Goal: Information Seeking & Learning: Learn about a topic

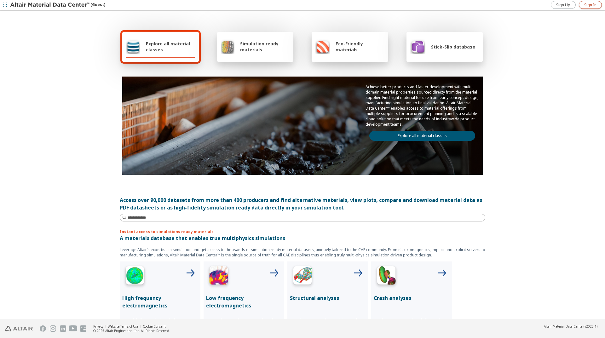
click at [586, 6] on span "Sign In" at bounding box center [590, 5] width 12 height 5
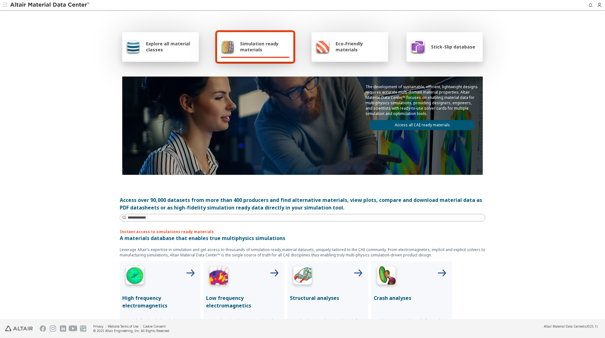
click at [261, 45] on span "Simulation ready materials" at bounding box center [264, 47] width 49 height 12
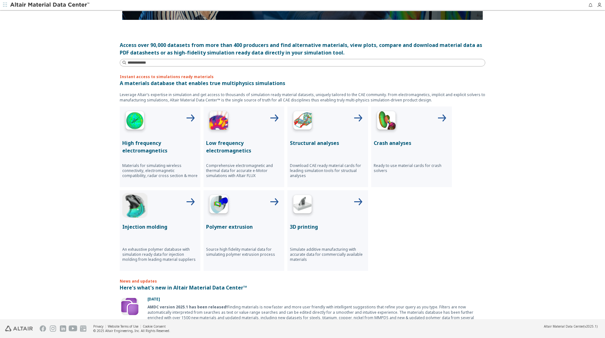
scroll to position [158, 0]
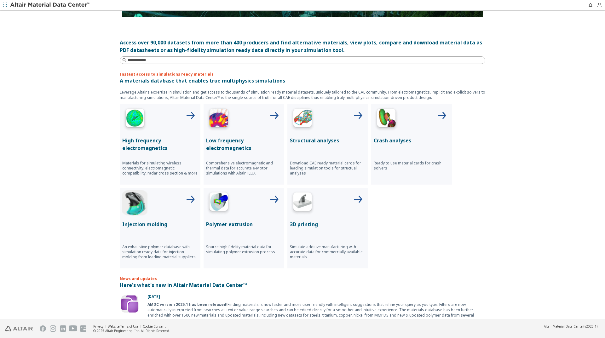
click at [306, 122] on img at bounding box center [302, 119] width 25 height 25
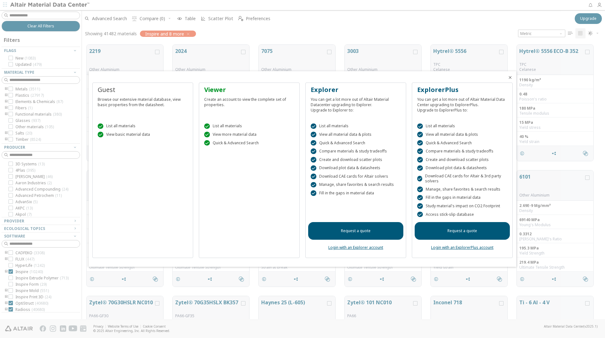
scroll to position [274, 518]
click at [510, 77] on icon "Close" at bounding box center [510, 77] width 5 height 5
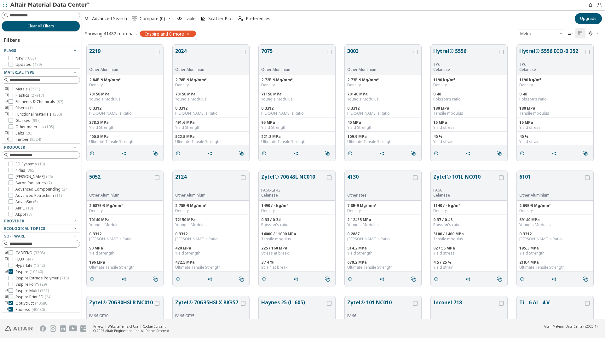
click at [7, 89] on icon "toogle group" at bounding box center [6, 89] width 4 height 5
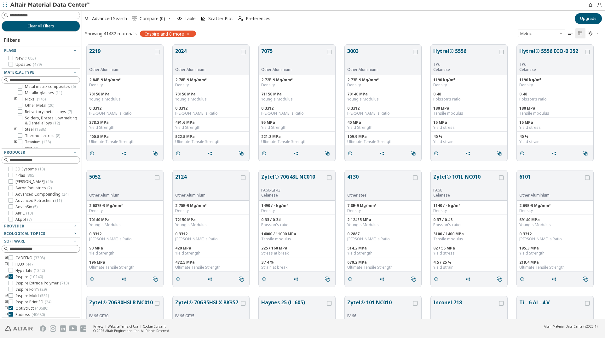
scroll to position [95, 0]
click at [16, 101] on icon "toogle group" at bounding box center [16, 97] width 4 height 5
click at [28, 109] on icon at bounding box center [29, 106] width 4 height 4
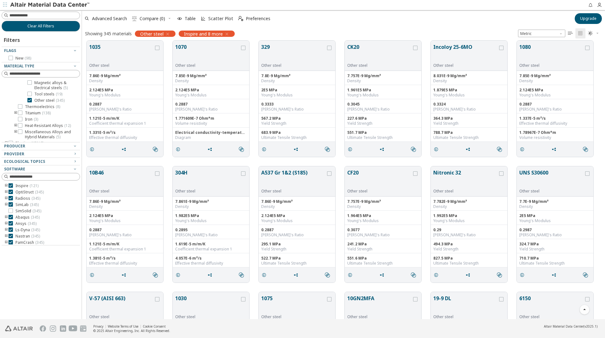
scroll to position [1765, 0]
click at [87, 17] on icon "button" at bounding box center [86, 18] width 5 height 5
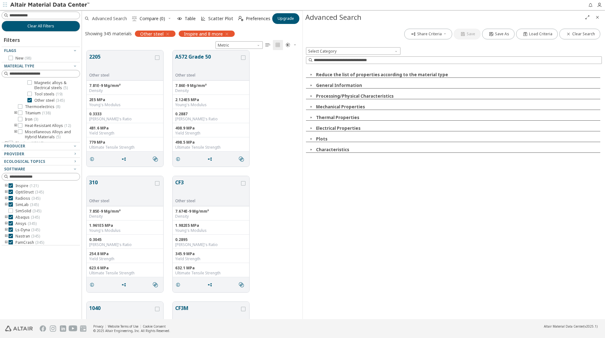
scroll to position [264, 216]
click at [393, 51] on span "Select Category" at bounding box center [353, 51] width 95 height 8
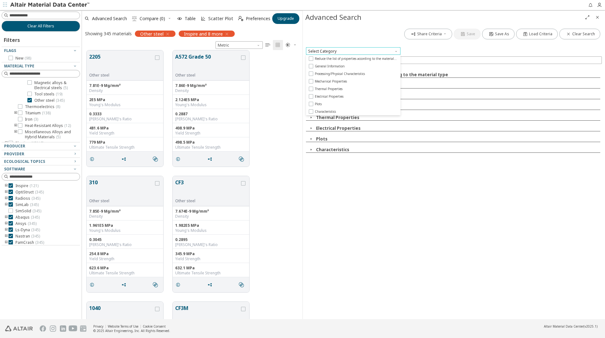
click at [393, 51] on span "Select Category" at bounding box center [353, 51] width 95 height 8
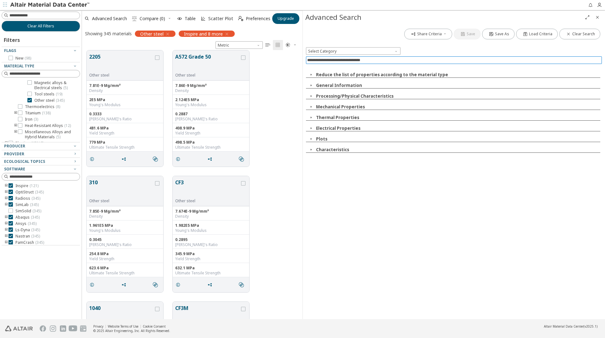
click at [372, 61] on input at bounding box center [454, 60] width 295 height 7
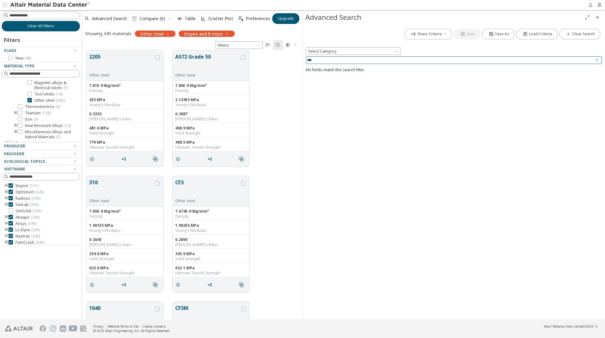
type input "****"
drag, startPoint x: 314, startPoint y: 62, endPoint x: 301, endPoint y: 64, distance: 12.7
click at [301, 64] on div "Clear All Filters Filters Flags New ( 98 ) Material Type Metals ( 3511 ) Alumin…" at bounding box center [302, 164] width 605 height 309
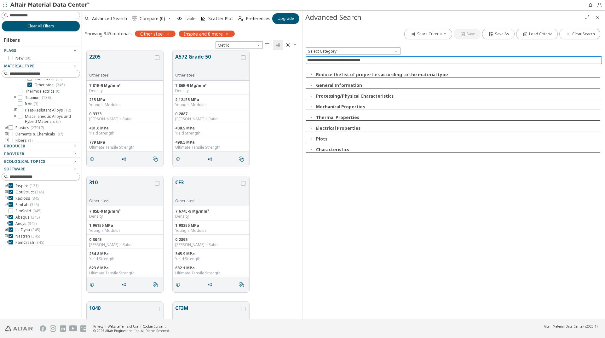
scroll to position [221, 0]
click at [596, 18] on icon "Close" at bounding box center [597, 17] width 5 height 5
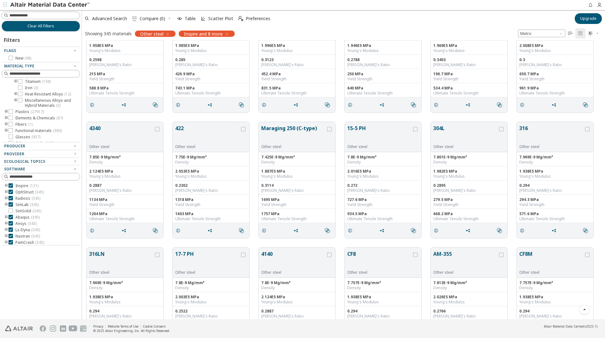
scroll to position [0, 0]
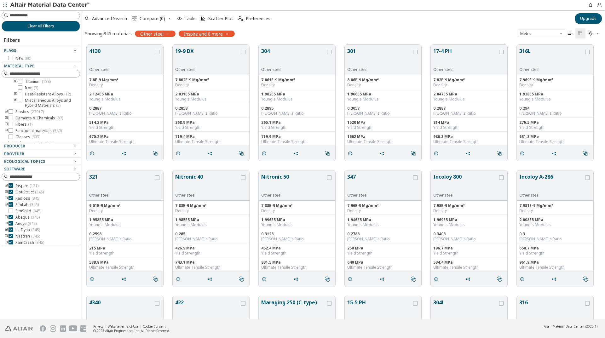
click at [185, 18] on span "Table" at bounding box center [190, 18] width 11 height 4
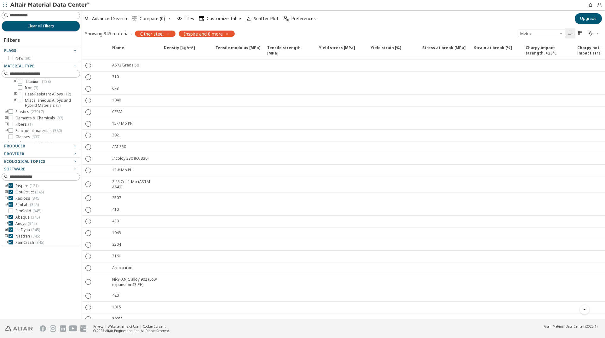
scroll to position [450, 0]
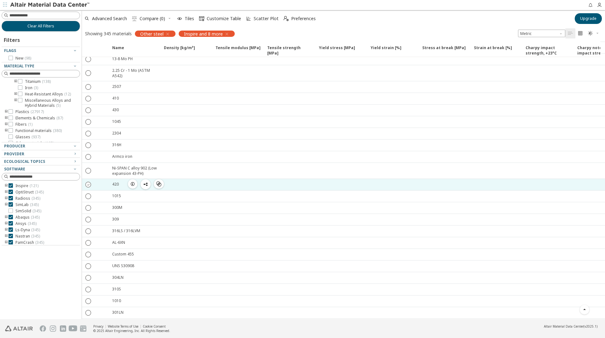
click at [88, 181] on icon "" at bounding box center [89, 184] width 6 height 6
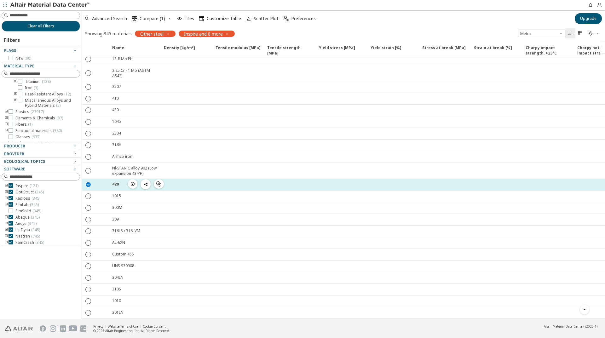
click at [187, 182] on div at bounding box center [186, 184] width 52 height 11
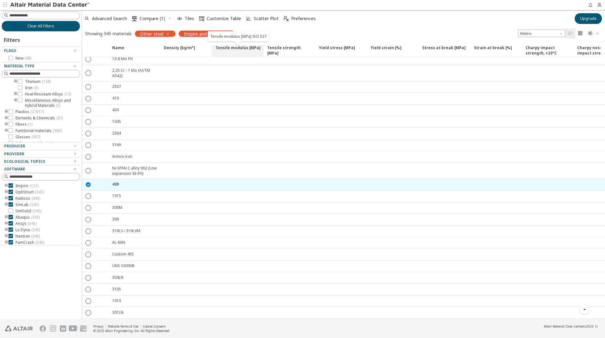
click at [238, 49] on span "Tensile modulus [MPa]" at bounding box center [238, 50] width 45 height 11
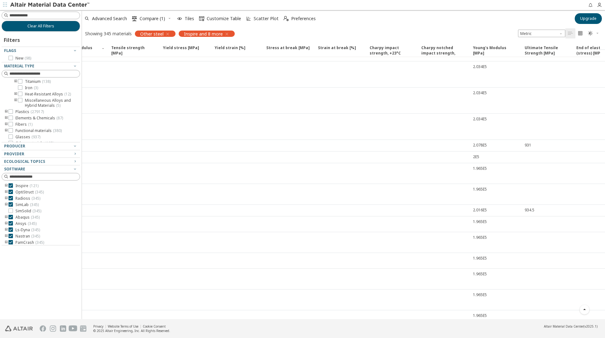
scroll to position [0, 164]
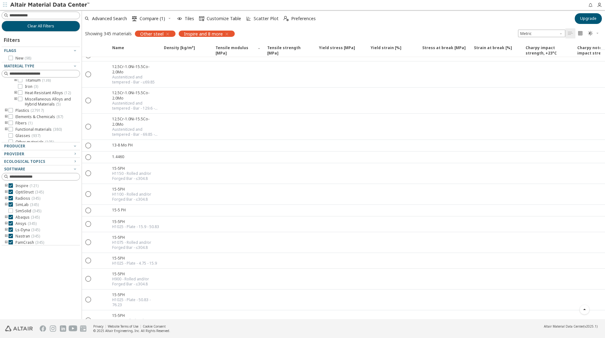
click at [29, 70] on icon at bounding box center [29, 67] width 4 height 4
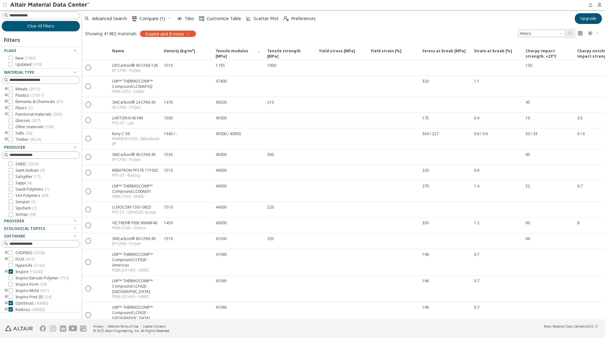
scroll to position [1400, 0]
click at [22, 176] on span "SABIC ( 2843 )" at bounding box center [26, 175] width 23 height 5
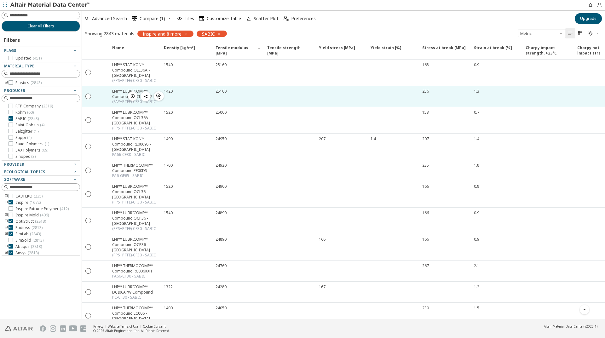
scroll to position [819, 0]
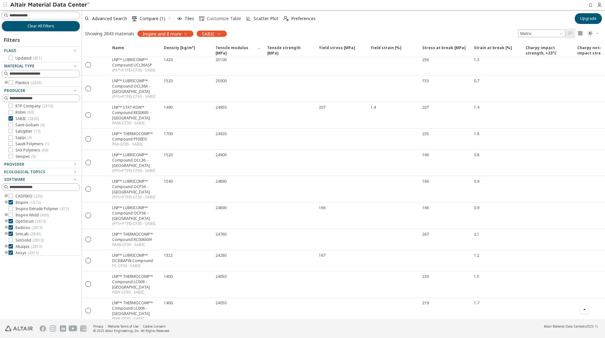
click at [221, 19] on span "Customize Table" at bounding box center [224, 18] width 34 height 4
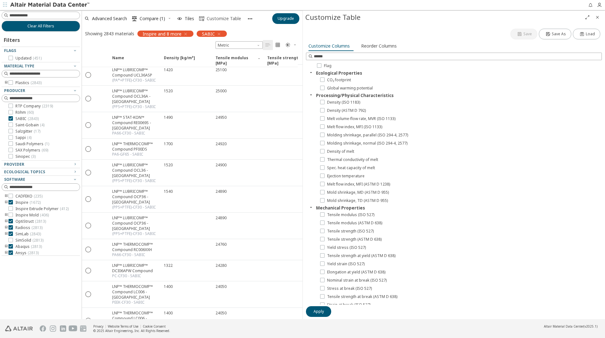
click at [221, 19] on span "Customize Table" at bounding box center [224, 18] width 34 height 4
click at [597, 18] on icon "Close" at bounding box center [597, 17] width 5 height 5
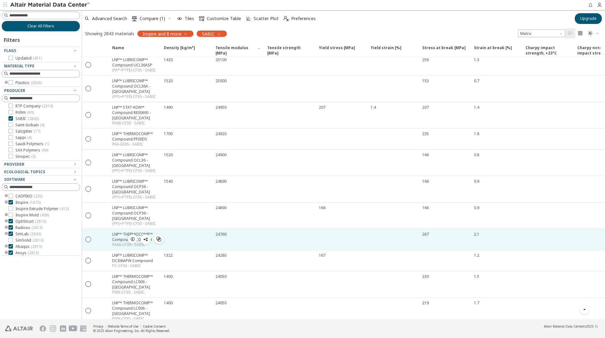
click at [114, 232] on div "LNP™ THERMOCOMP™ Compound RC006XXH" at bounding box center [136, 237] width 48 height 11
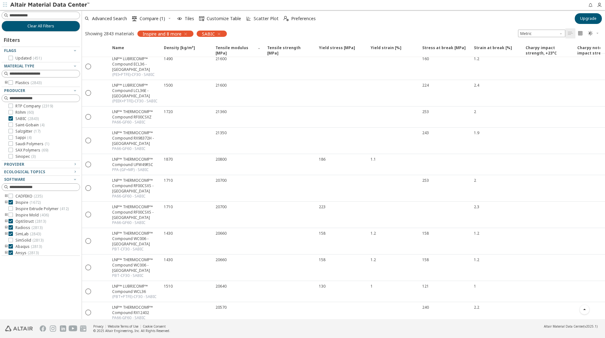
scroll to position [1608, 0]
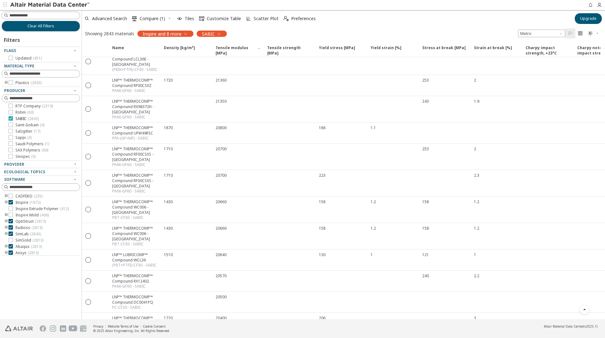
click at [12, 118] on icon at bounding box center [11, 118] width 4 height 4
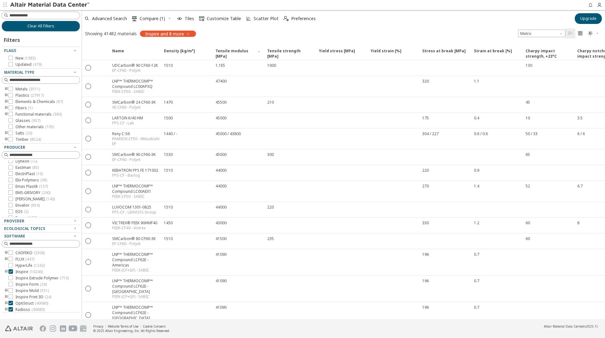
scroll to position [455, 0]
click at [21, 206] on span "Epsan ( 107 )" at bounding box center [25, 207] width 21 height 5
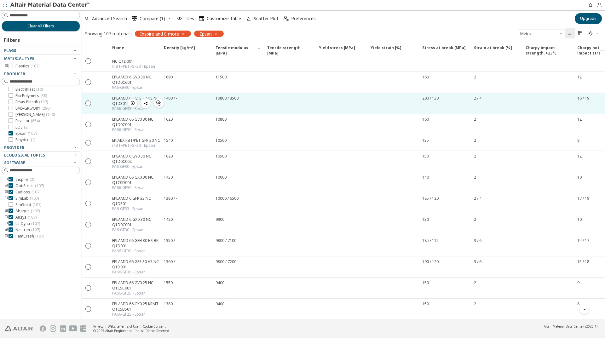
scroll to position [158, 0]
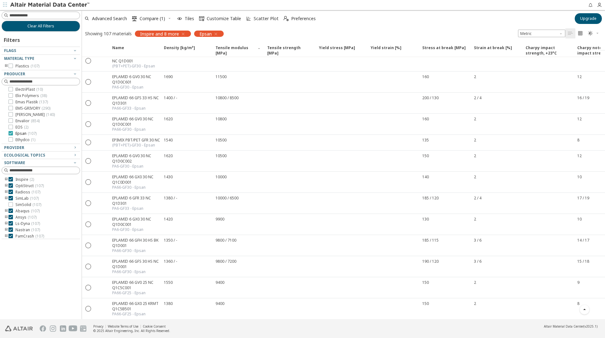
click at [12, 134] on icon at bounding box center [11, 133] width 4 height 4
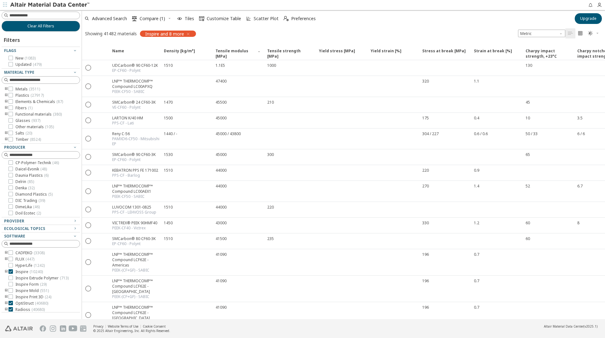
scroll to position [392, 0]
click at [23, 187] on span "DOMO ( 1122 )" at bounding box center [27, 188] width 25 height 5
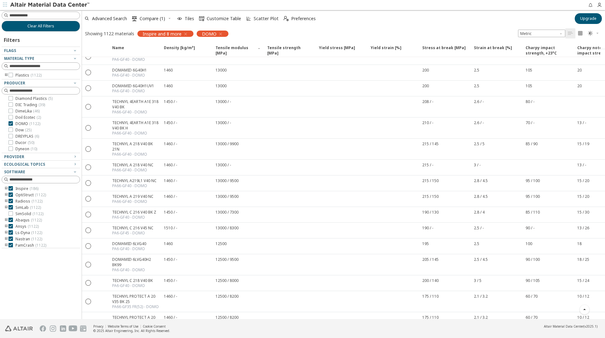
scroll to position [1859, 0]
click at [32, 278] on div "Clear All Filters Filters Flags Material Type Plastics ( 1122 ) Producer 3D Sys…" at bounding box center [41, 164] width 82 height 309
click at [10, 188] on icon at bounding box center [11, 188] width 4 height 4
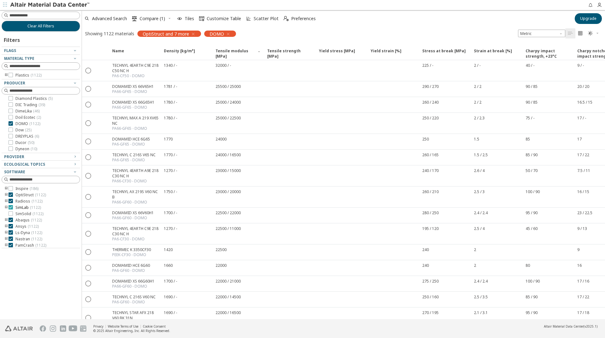
click at [12, 207] on icon at bounding box center [11, 207] width 4 height 4
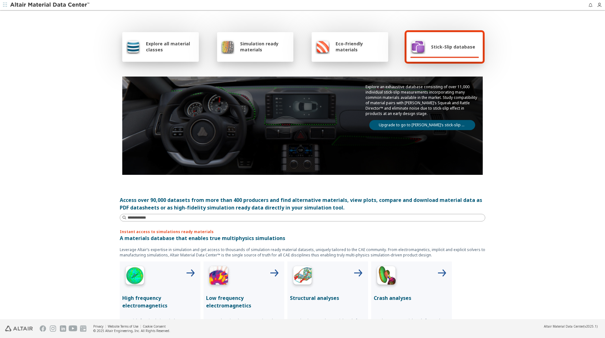
click at [253, 54] on div "Simulation ready materials" at bounding box center [255, 46] width 69 height 15
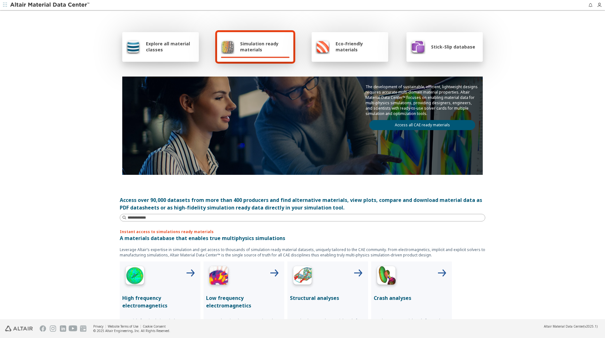
click at [343, 50] on span "Eco-Friendly materials" at bounding box center [360, 47] width 49 height 12
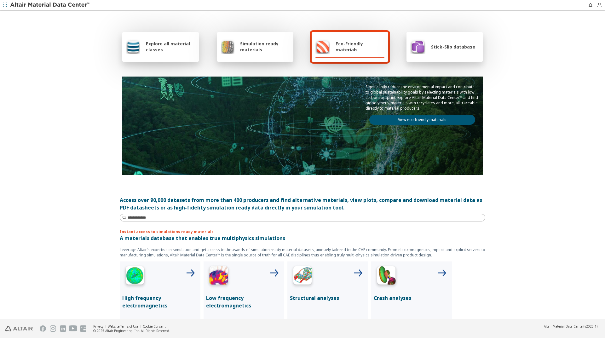
click at [262, 42] on span "Simulation ready materials" at bounding box center [264, 47] width 49 height 12
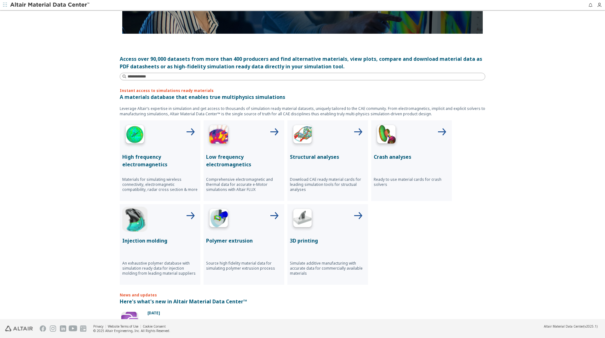
scroll to position [158, 0]
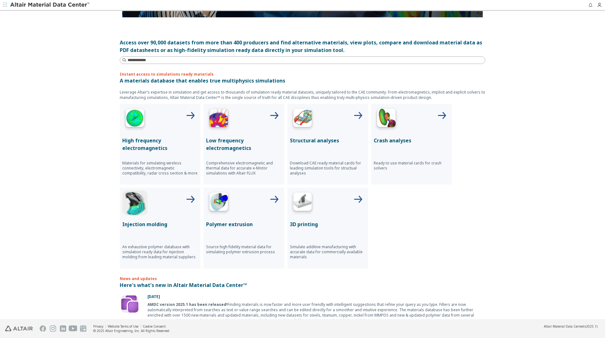
click at [210, 201] on img at bounding box center [218, 202] width 25 height 25
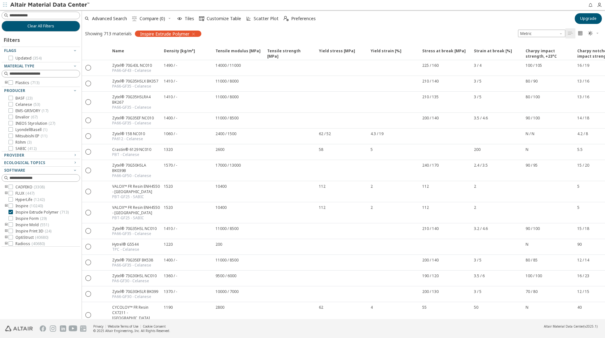
click at [32, 3] on img at bounding box center [50, 5] width 80 height 6
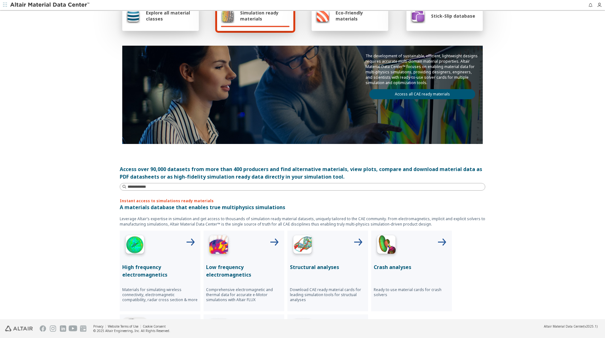
scroll to position [126, 0]
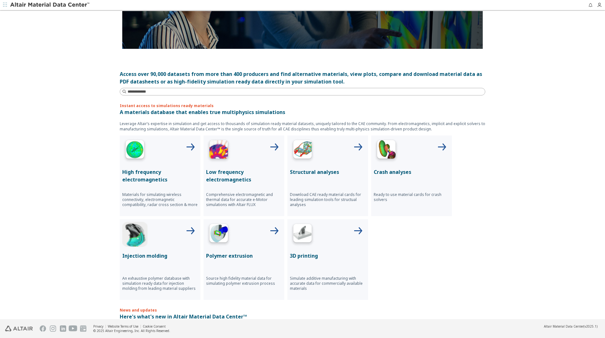
click at [302, 171] on p "Structural analyses" at bounding box center [328, 172] width 76 height 8
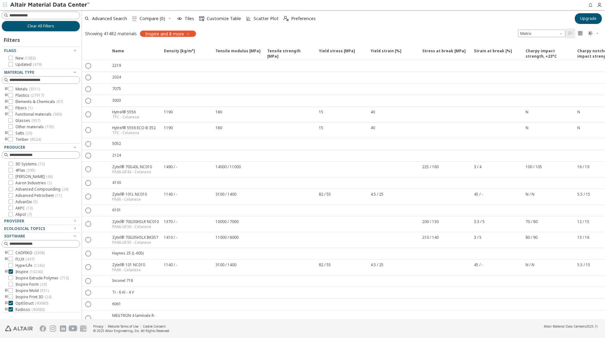
click at [47, 8] on div at bounding box center [45, 5] width 90 height 10
click at [50, 5] on img at bounding box center [50, 5] width 80 height 6
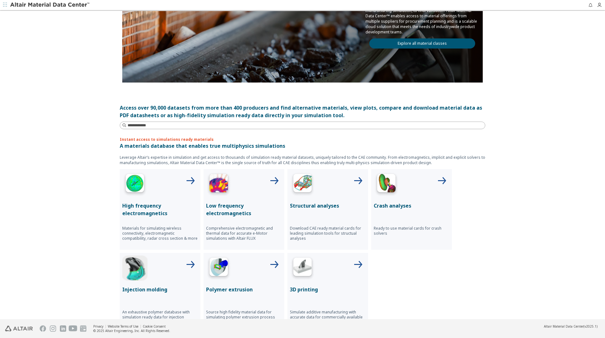
scroll to position [95, 0]
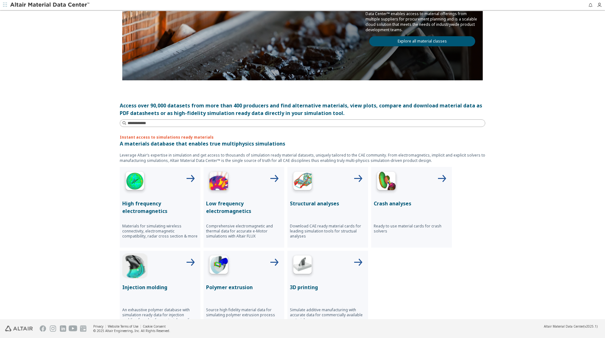
click at [301, 179] on img at bounding box center [302, 182] width 25 height 25
